Goal: Task Accomplishment & Management: Manage account settings

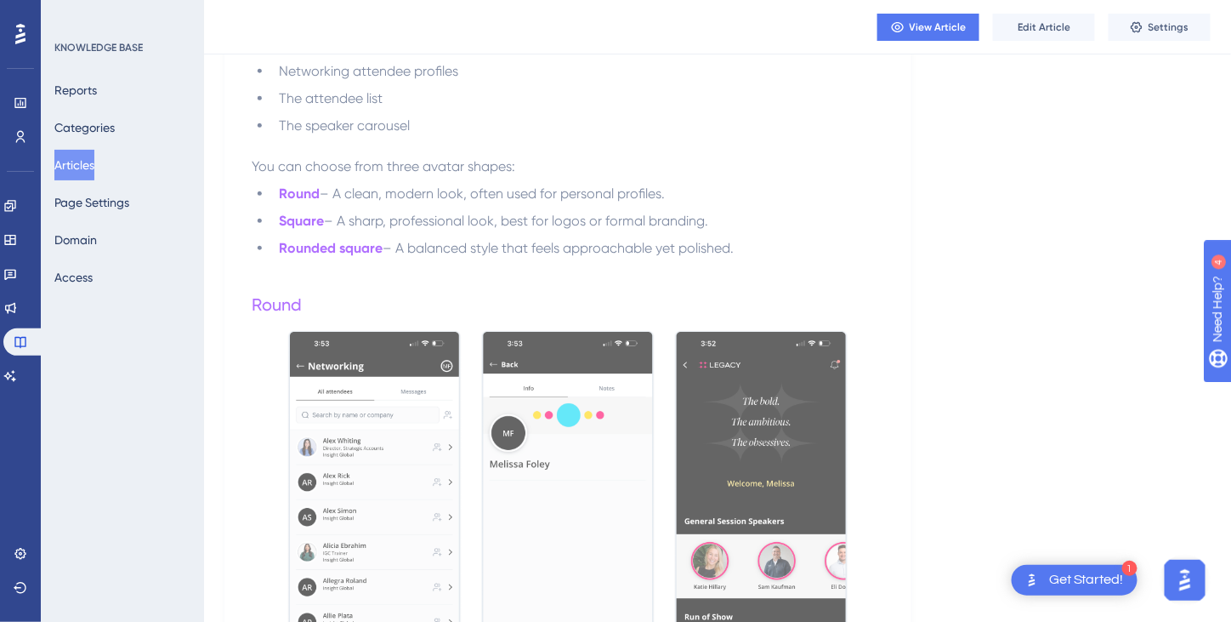
drag, startPoint x: 94, startPoint y: 150, endPoint x: 86, endPoint y: 158, distance: 12.0
click at [91, 153] on button "Articles" at bounding box center [74, 165] width 40 height 31
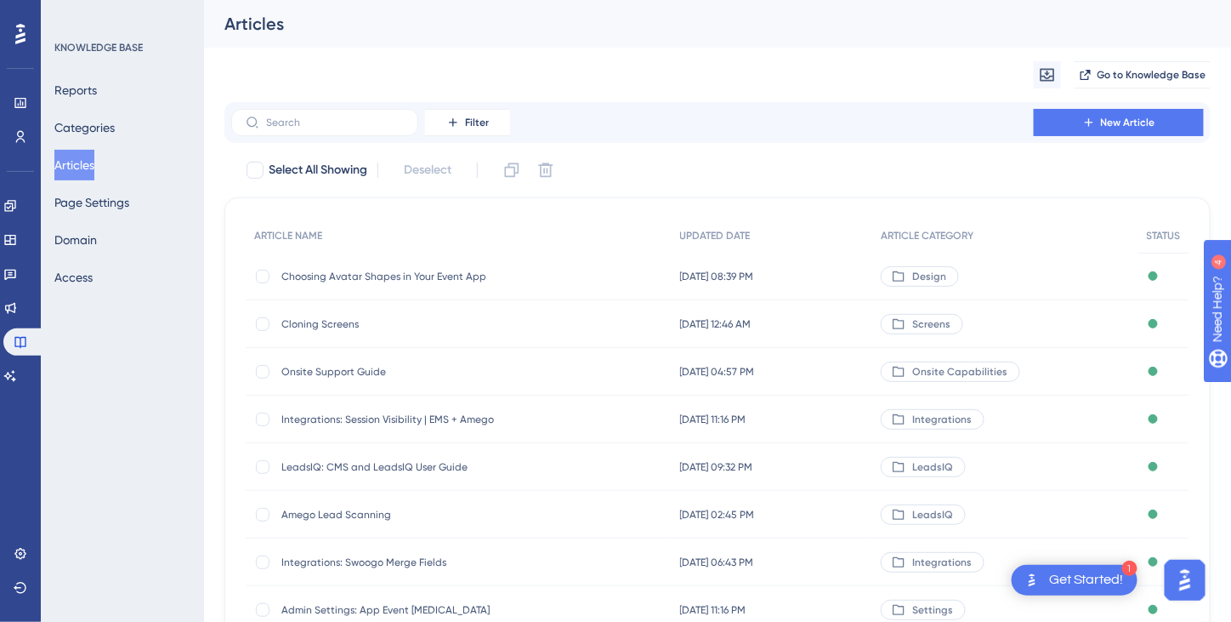
click at [86, 159] on button "Articles" at bounding box center [74, 165] width 40 height 31
click at [323, 320] on span "Cloning Screens" at bounding box center [417, 324] width 272 height 14
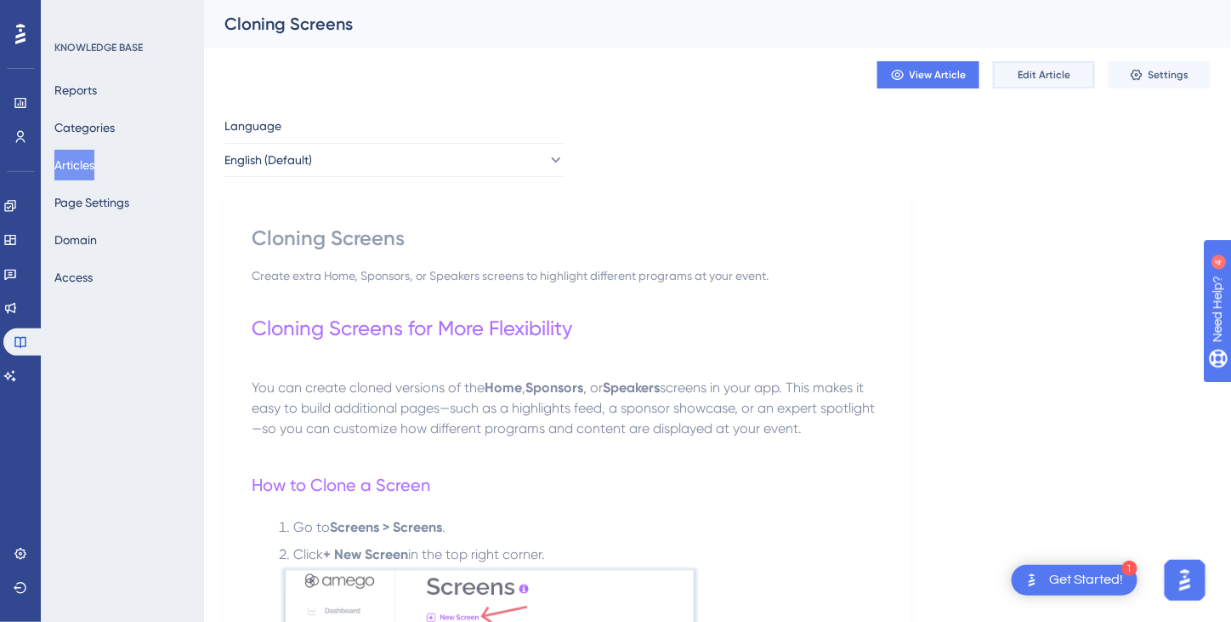
click at [1042, 85] on button "Edit Article" at bounding box center [1044, 74] width 102 height 27
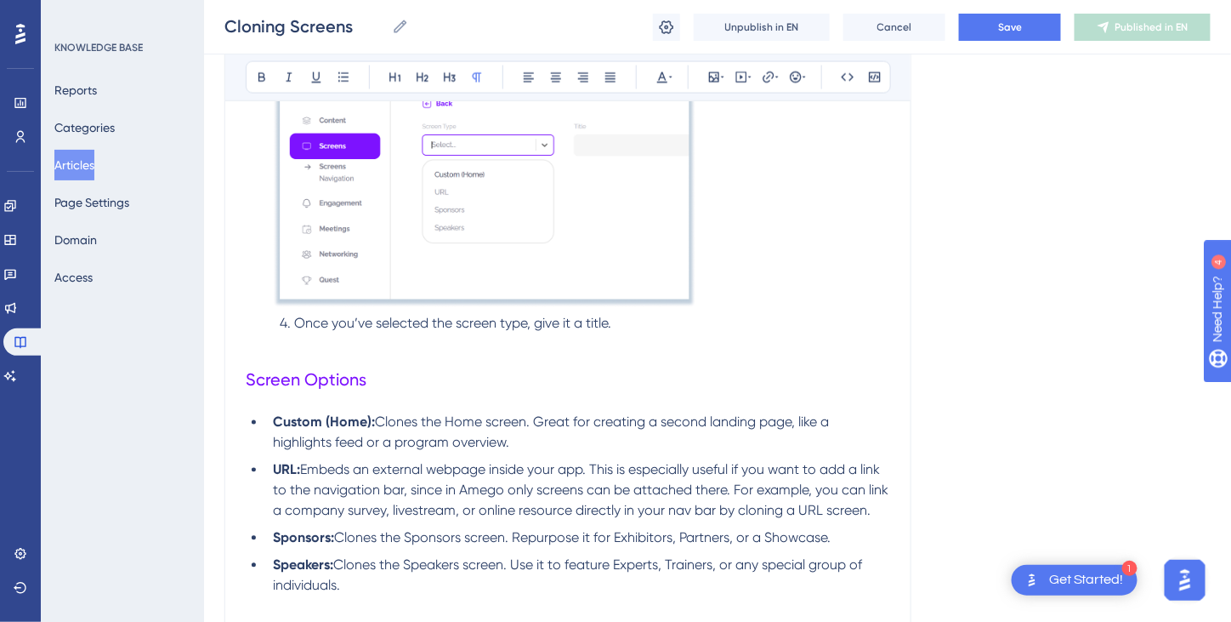
scroll to position [1048, 0]
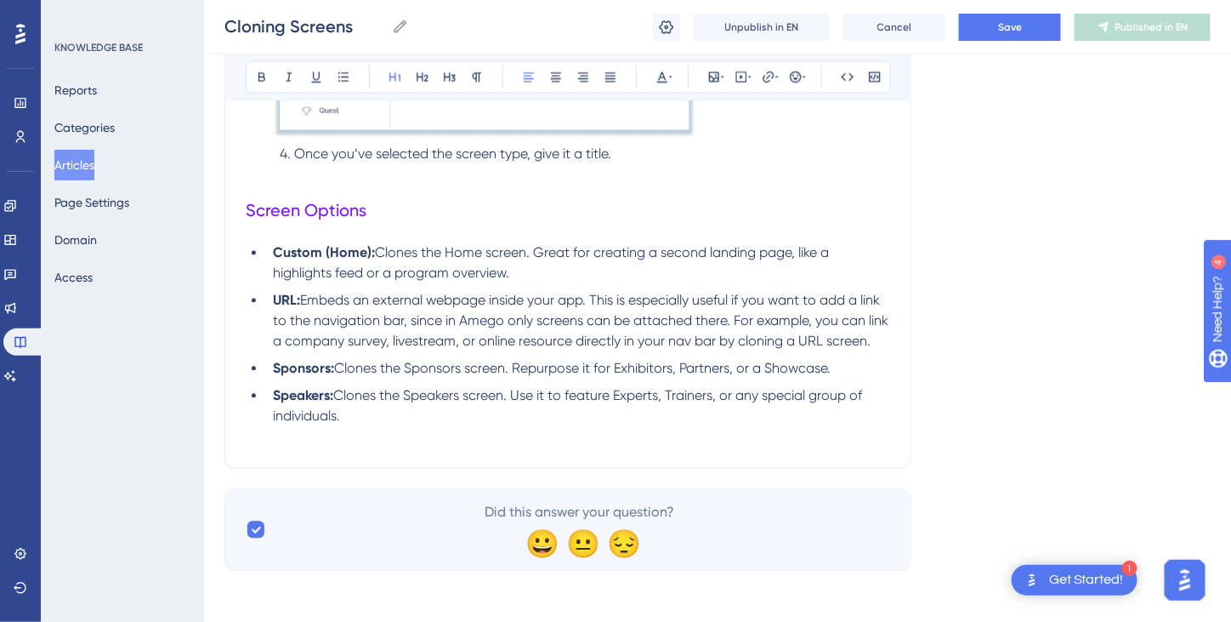
click at [376, 418] on li "Speakers: Clones the Speakers screen. Use it to feature Experts, Trainers, or a…" at bounding box center [578, 406] width 624 height 41
click at [854, 372] on li "Sponsors: Clones the Sponsors screen. Repurpose it for Exhibitors, Partners, or…" at bounding box center [578, 369] width 624 height 20
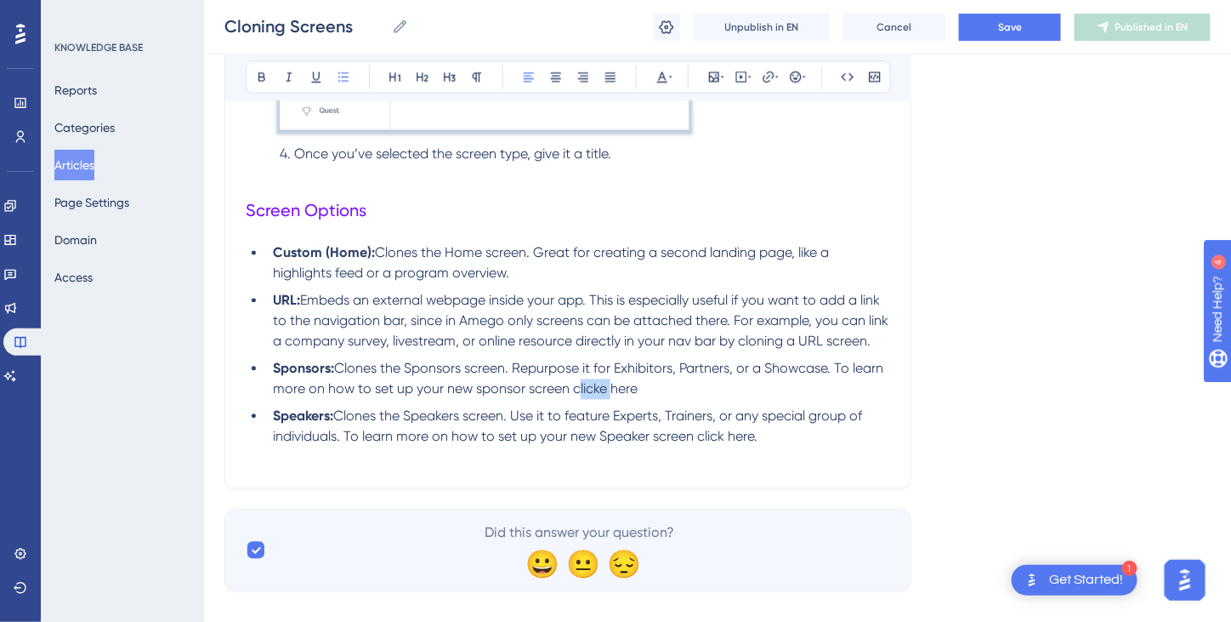
click at [581, 386] on span "Clones the Sponsors screen. Repurpose it for Exhibitors, Partners, or a Showcas…" at bounding box center [580, 379] width 614 height 37
click at [650, 389] on li "Sponsors: Clones the Sponsors screen. Repurpose it for Exhibitors, Partners, or…" at bounding box center [578, 379] width 624 height 41
